Goal: Task Accomplishment & Management: Manage account settings

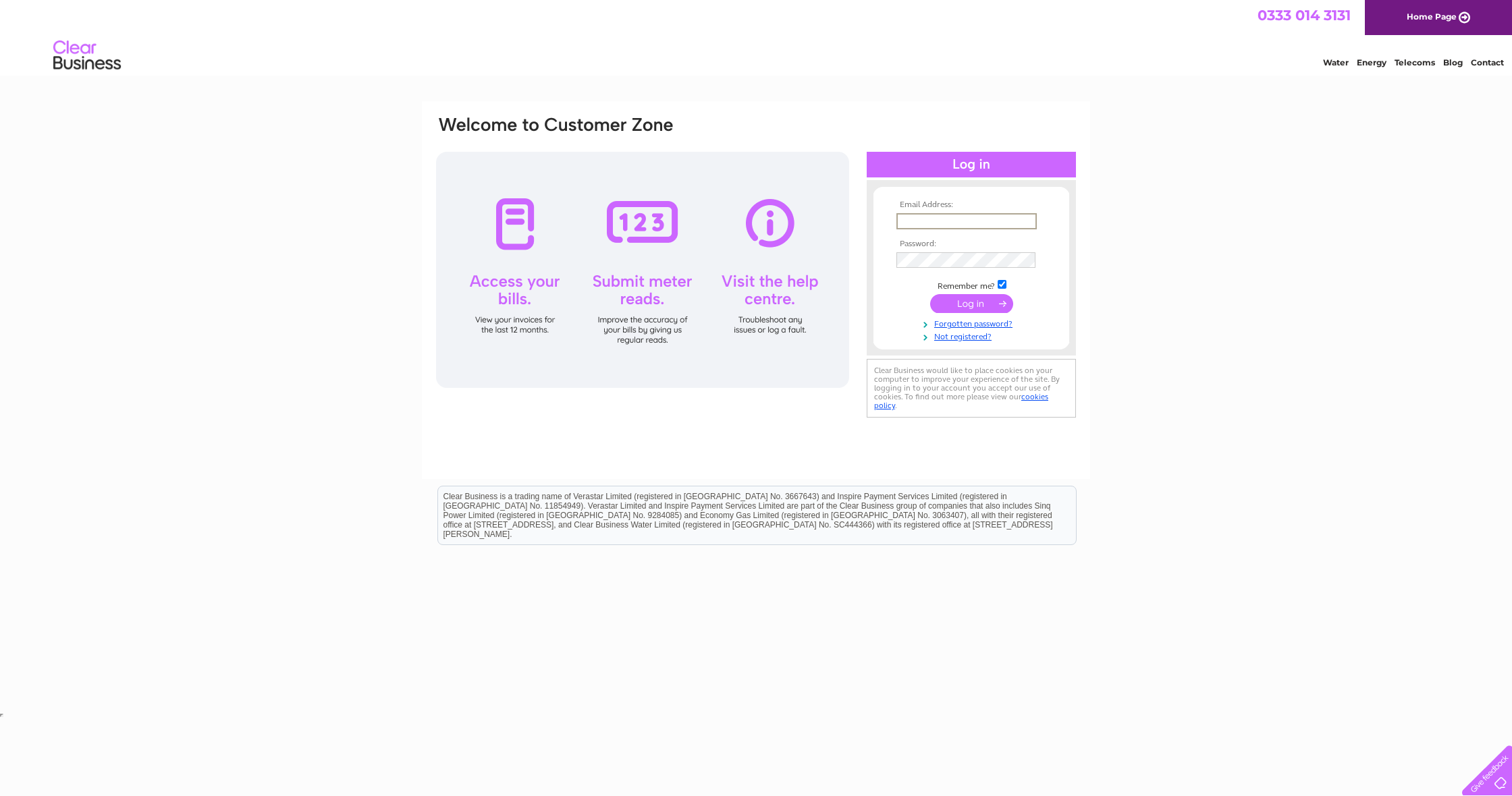
type input "brathees2000@yahoo.com"
click at [967, 305] on input "submit" at bounding box center [972, 302] width 83 height 19
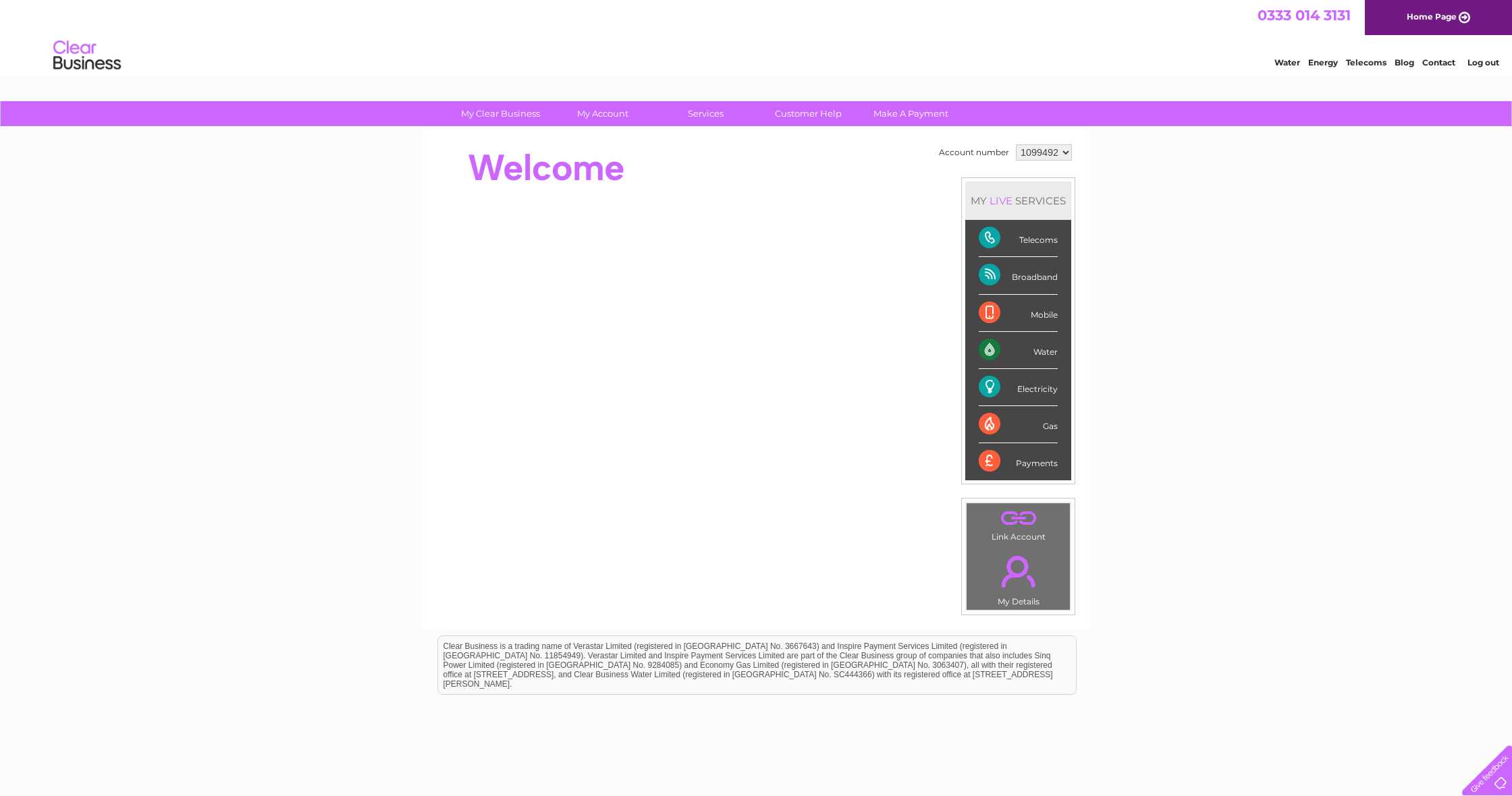
scroll to position [1, 0]
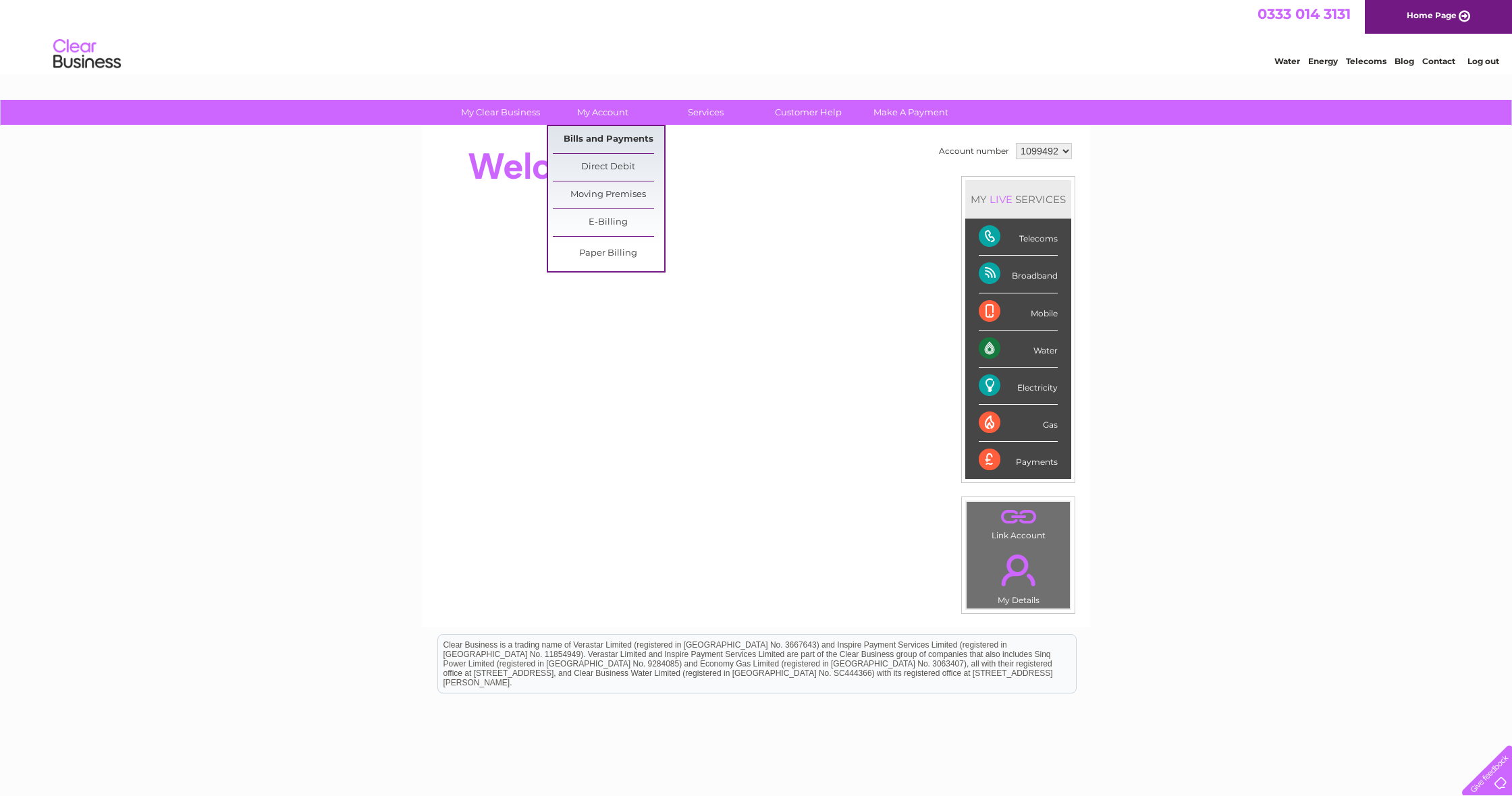
click at [594, 142] on link "Bills and Payments" at bounding box center [608, 140] width 111 height 27
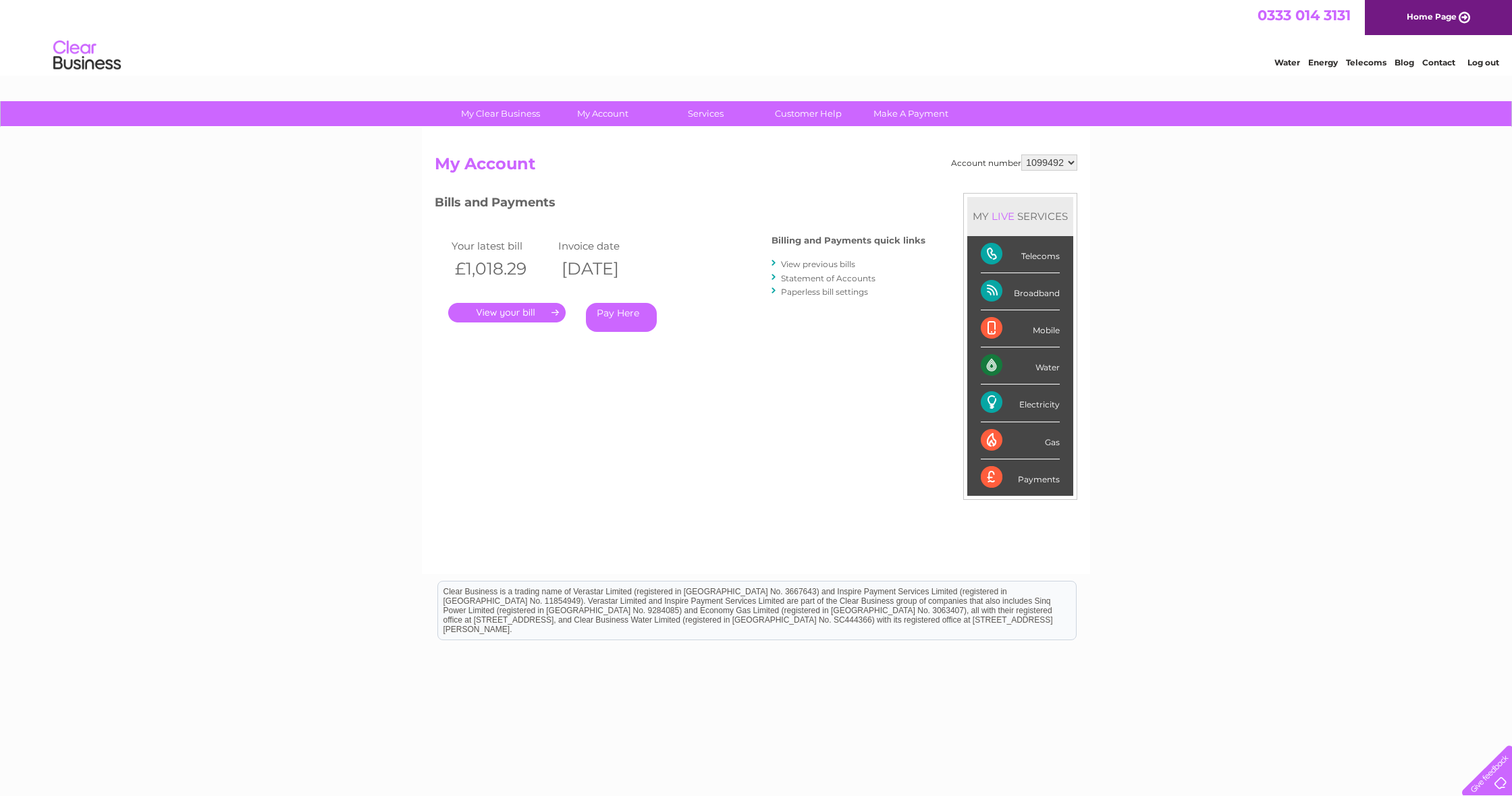
scroll to position [0, 1]
click at [813, 261] on link "View previous bills" at bounding box center [818, 264] width 74 height 10
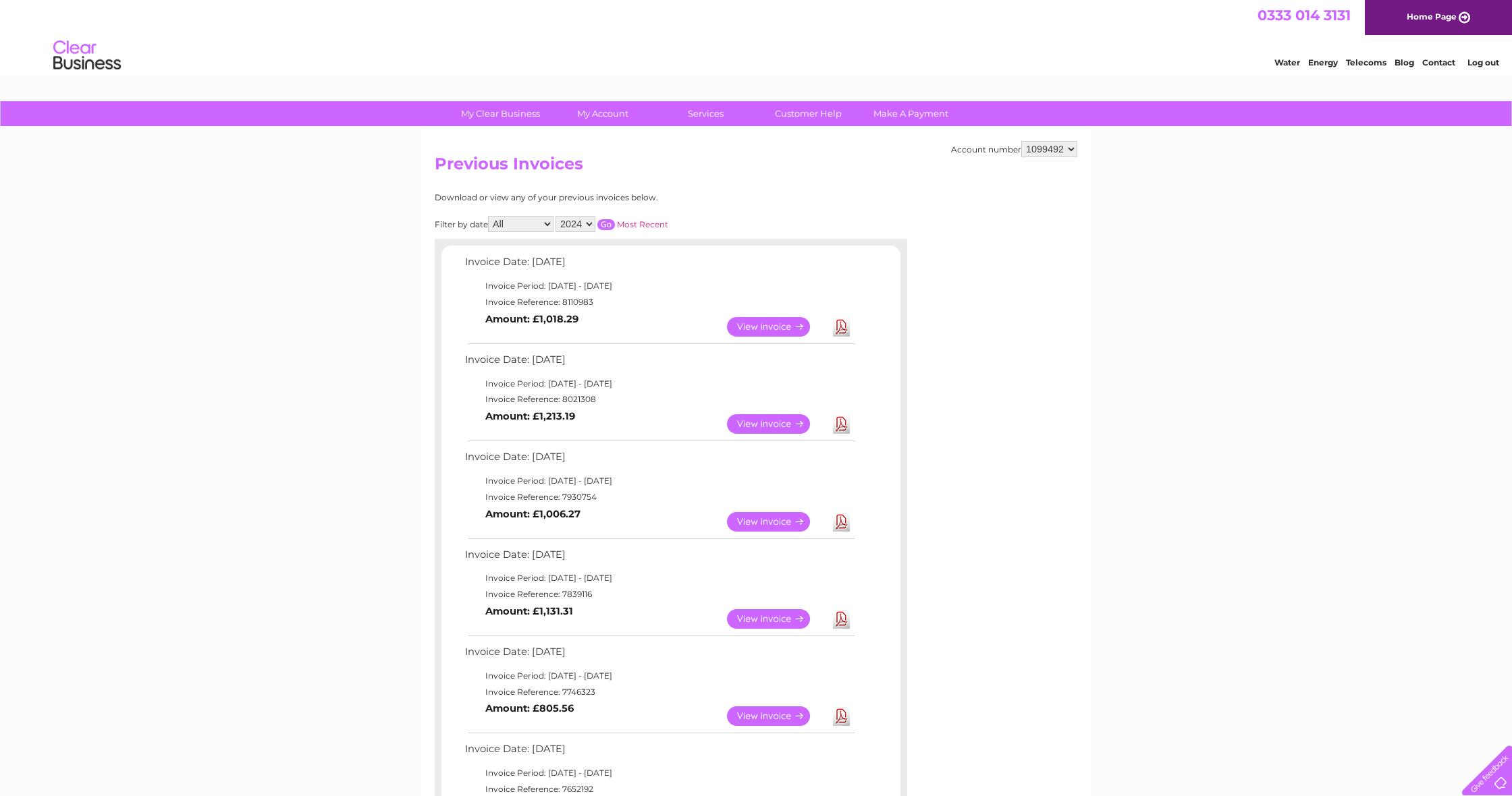
click at [615, 224] on input "button" at bounding box center [605, 225] width 17 height 11
select select "2025"
click at [615, 224] on input "button" at bounding box center [605, 225] width 17 height 11
click at [615, 223] on input "button" at bounding box center [605, 225] width 17 height 11
click at [771, 427] on link "View" at bounding box center [777, 424] width 100 height 20
